Goal: Information Seeking & Learning: Check status

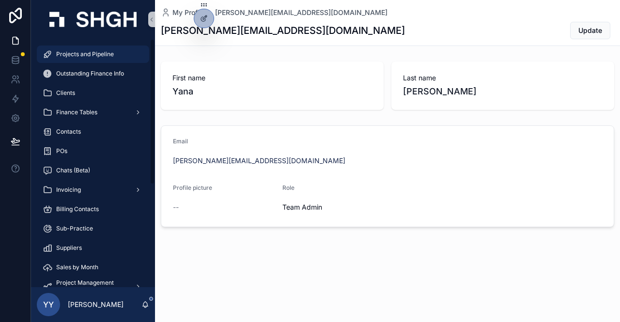
click at [82, 61] on div "Projects and Pipeline" at bounding box center [93, 53] width 101 height 15
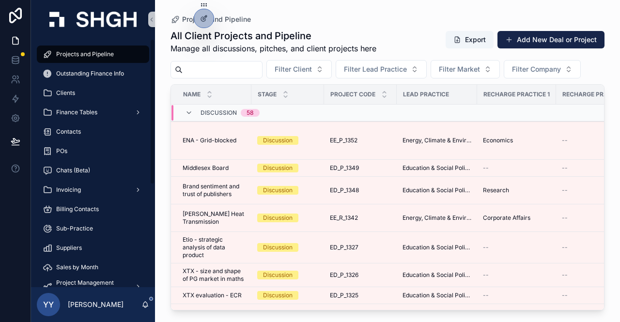
click at [232, 66] on input "scrollable content" at bounding box center [222, 70] width 79 height 14
paste input "********"
type input "********"
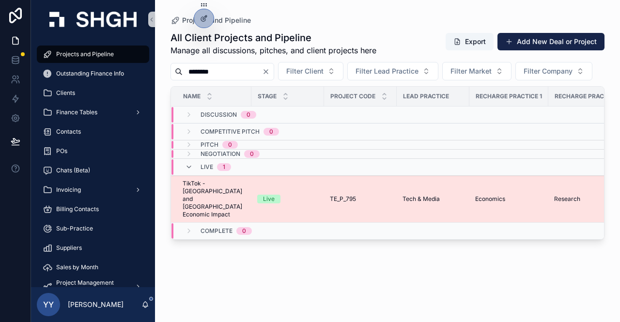
click at [316, 203] on div "Live" at bounding box center [287, 199] width 61 height 9
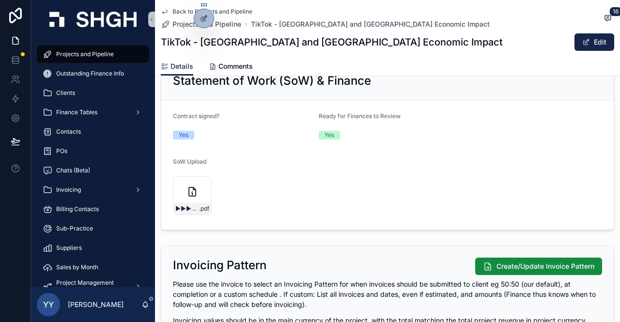
scroll to position [1066, 0]
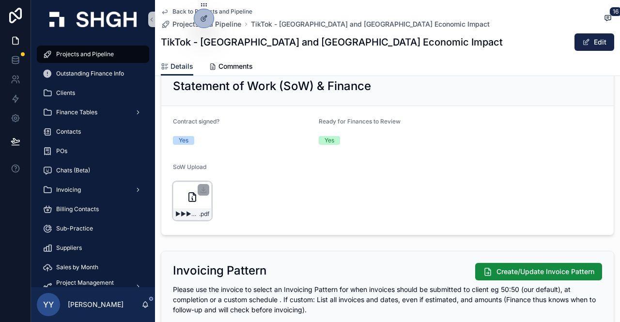
click at [175, 197] on div "►►►GPP_-_Public_First_SoW_(EIR_UK__Ireland)_ .pdf" at bounding box center [192, 201] width 39 height 39
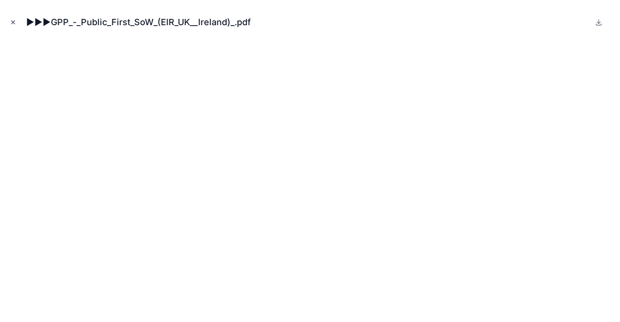
click at [14, 25] on icon "Close modal" at bounding box center [13, 22] width 7 height 7
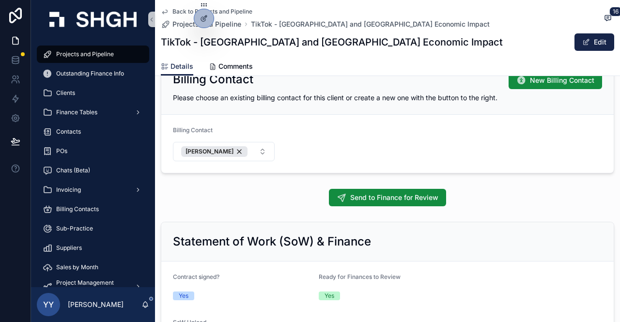
scroll to position [969, 0]
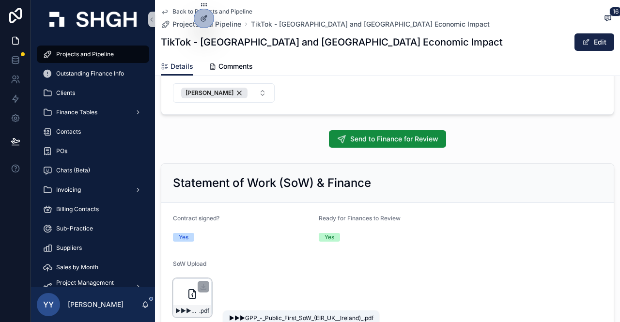
click at [180, 307] on span "►►►GPP_-_Public_First_SoW_(EIR_UK__Ireland)_" at bounding box center [187, 311] width 24 height 8
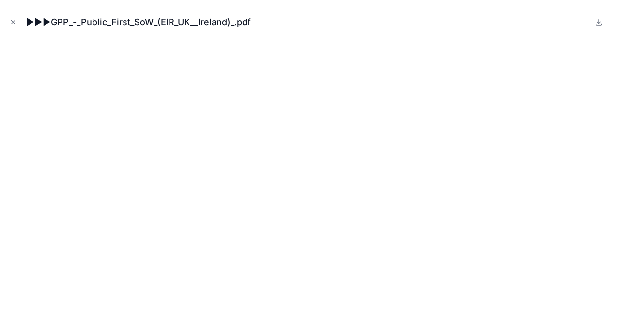
drag, startPoint x: 15, startPoint y: 21, endPoint x: 381, endPoint y: 48, distance: 367.2
click at [15, 21] on icon "Close modal" at bounding box center [13, 22] width 3 height 3
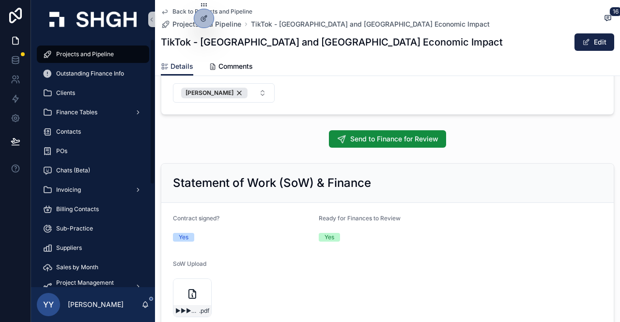
click at [74, 55] on span "Projects and Pipeline" at bounding box center [85, 54] width 58 height 8
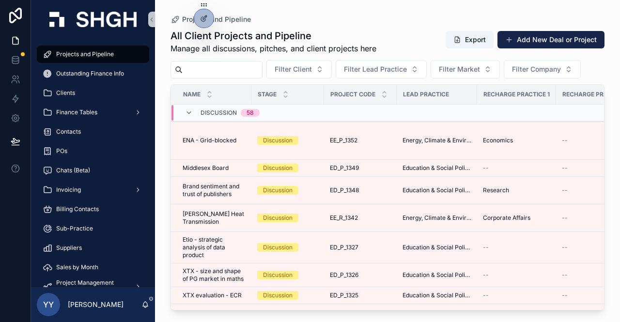
click at [222, 65] on input "scrollable content" at bounding box center [222, 70] width 79 height 14
paste input "******"
type input "******"
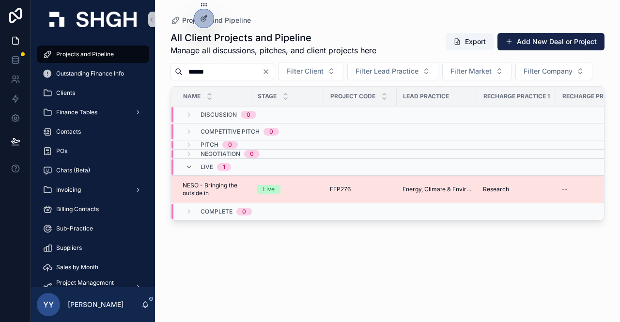
click at [308, 194] on div "Live" at bounding box center [287, 189] width 61 height 9
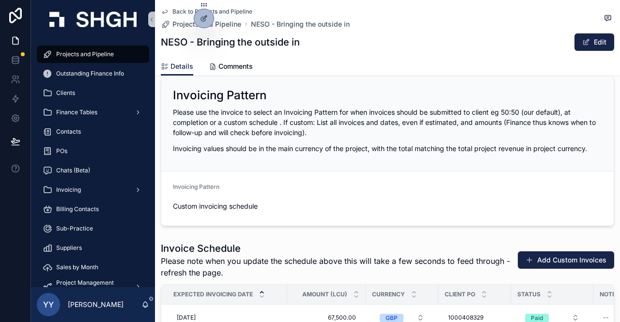
scroll to position [1356, 0]
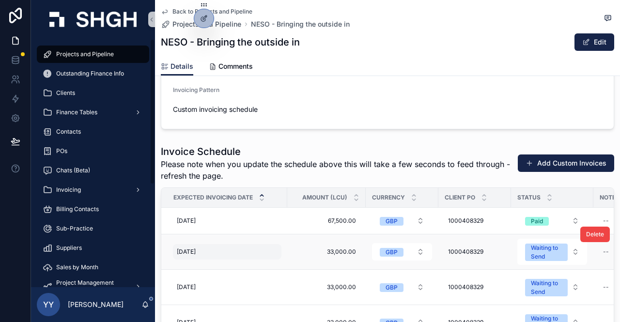
click at [186, 256] on span "[DATE]" at bounding box center [186, 252] width 19 height 8
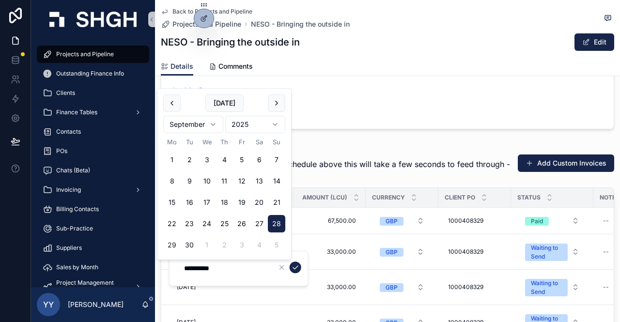
click at [173, 246] on button "29" at bounding box center [171, 244] width 17 height 17
type input "**********"
click at [296, 267] on icon "scrollable content" at bounding box center [296, 267] width 8 height 8
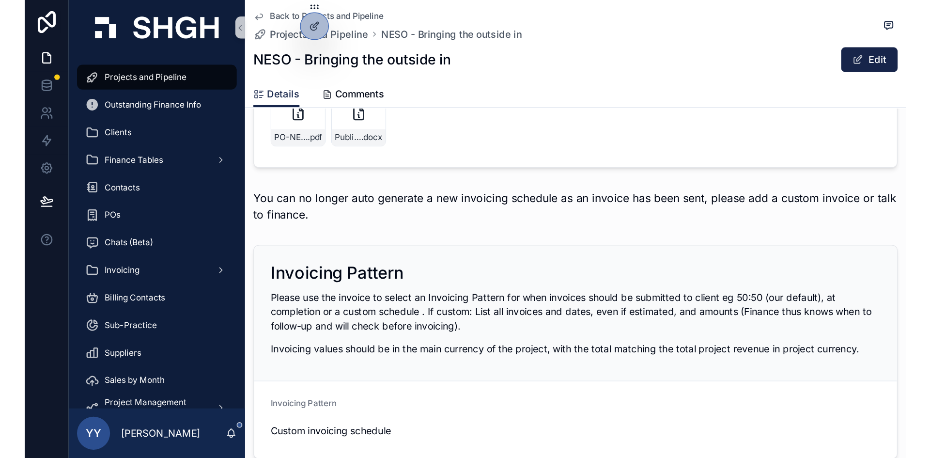
scroll to position [1017, 0]
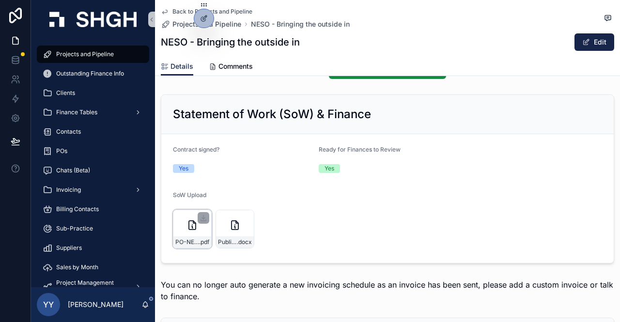
click at [179, 230] on div "PO-NESO-EEP276 .pdf" at bounding box center [192, 229] width 39 height 39
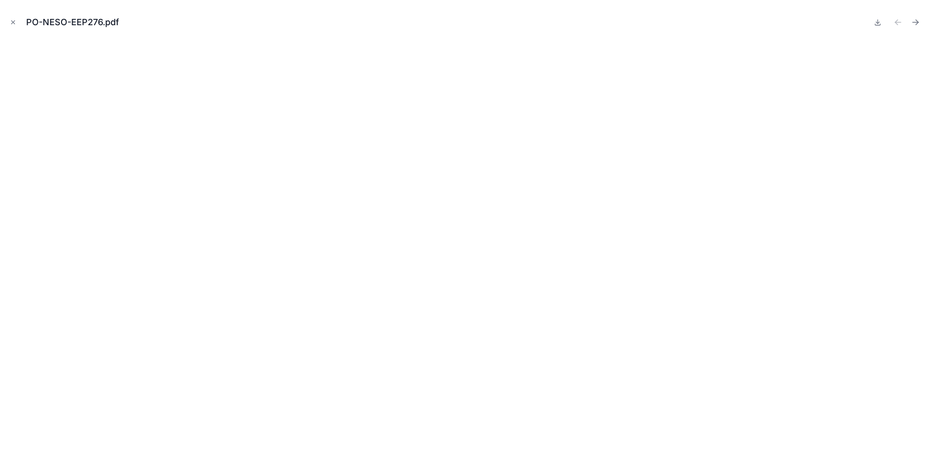
scroll to position [1009, 0]
click at [12, 23] on icon "Close modal" at bounding box center [13, 22] width 3 height 3
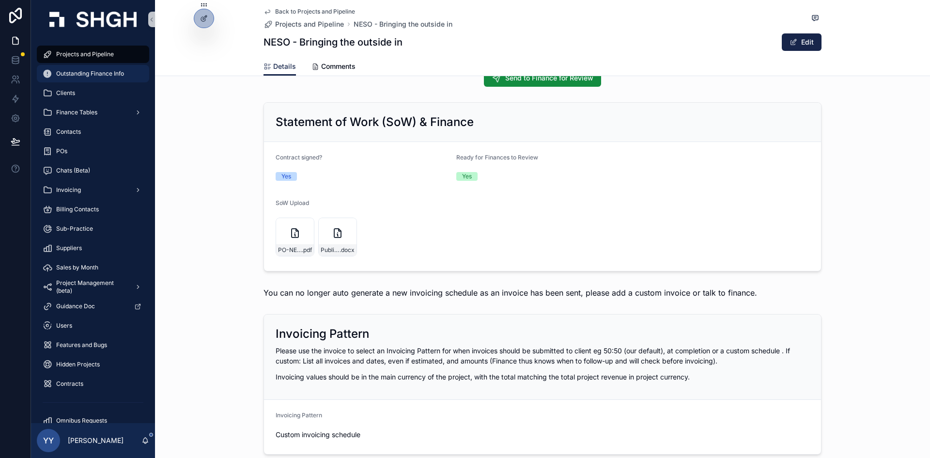
click at [109, 71] on span "Outstanding Finance Info" at bounding box center [90, 74] width 68 height 8
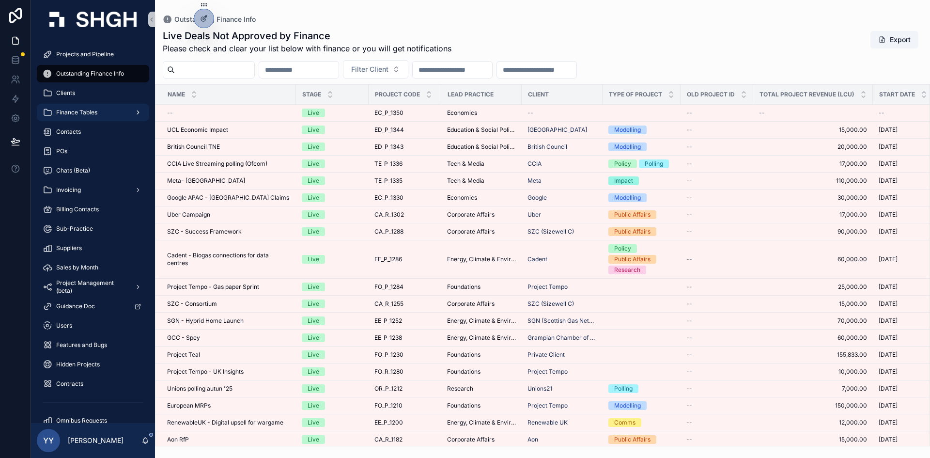
click at [87, 112] on span "Finance Tables" at bounding box center [76, 112] width 41 height 8
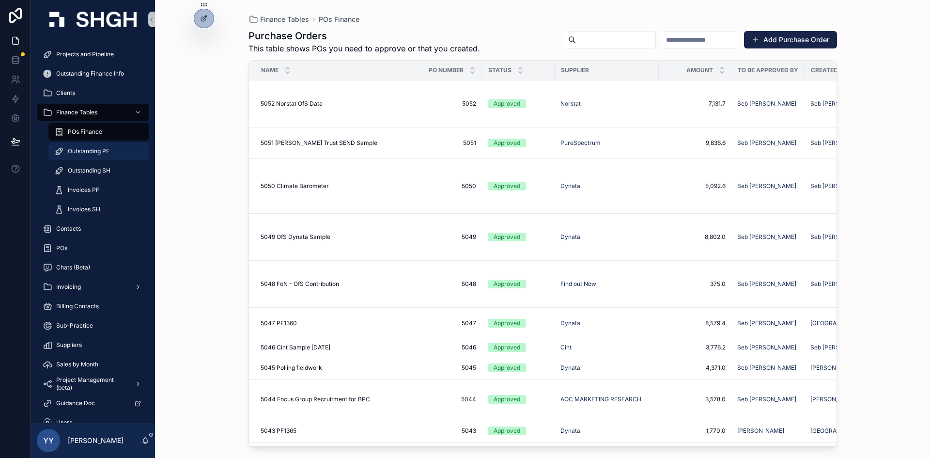
click at [90, 153] on span "Outstanding PF" at bounding box center [89, 151] width 42 height 8
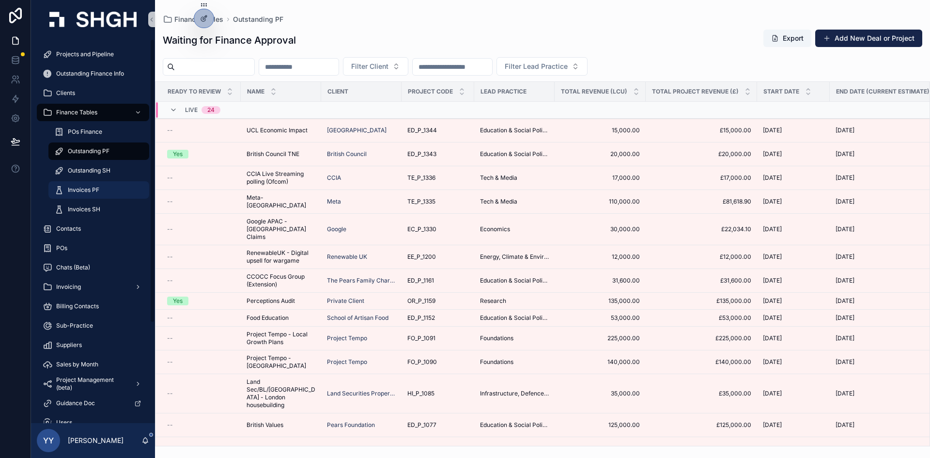
click at [90, 189] on span "Invoices PF" at bounding box center [83, 190] width 31 height 8
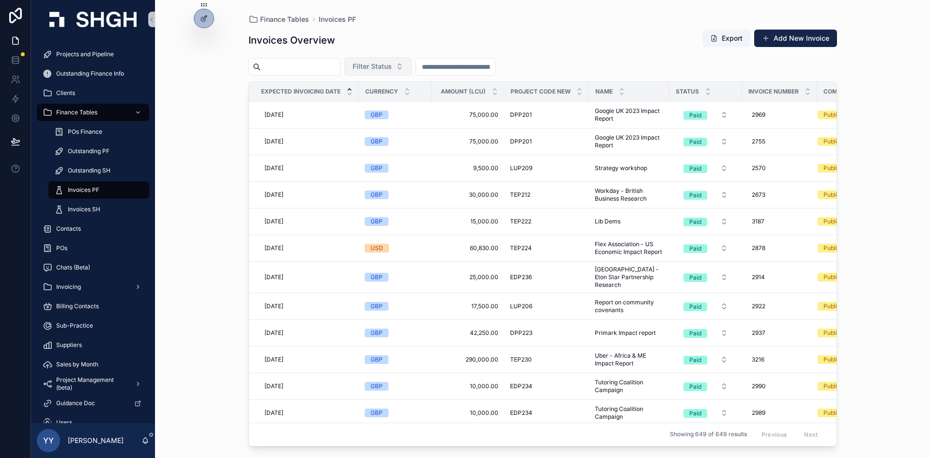
click at [392, 71] on span "Filter Status" at bounding box center [372, 67] width 39 height 10
click at [408, 111] on div "Waiting to Send" at bounding box center [402, 105] width 116 height 15
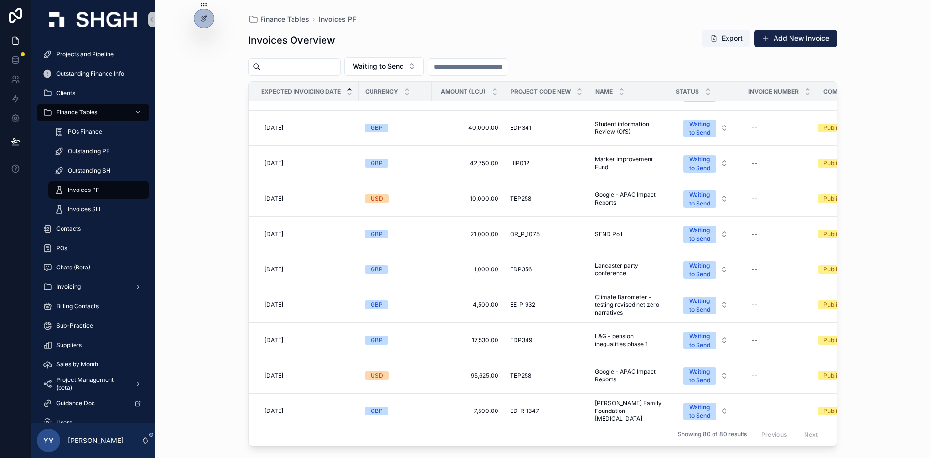
scroll to position [242, 0]
